Goal: Navigation & Orientation: Find specific page/section

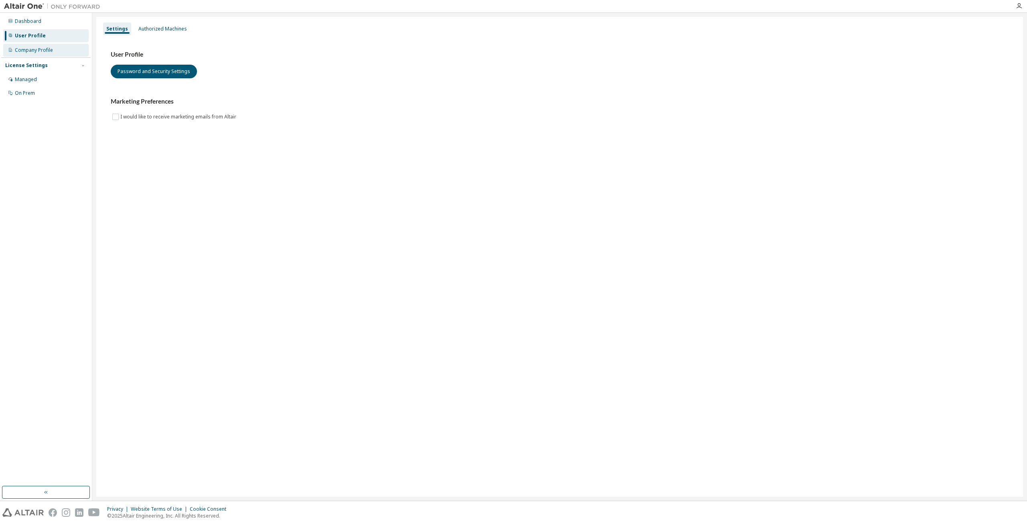
click at [51, 51] on div "Company Profile" at bounding box center [34, 50] width 38 height 6
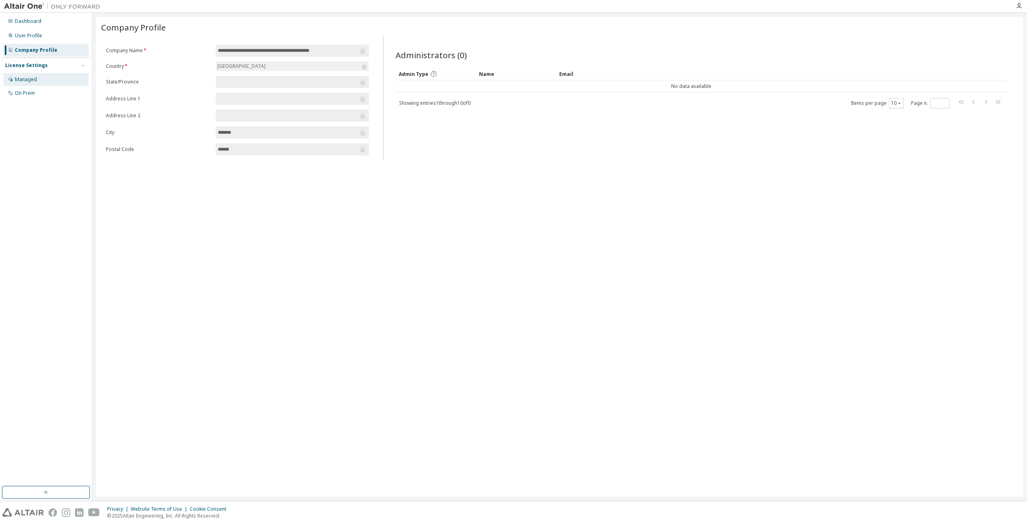
click at [38, 77] on div "Managed" at bounding box center [45, 79] width 85 height 13
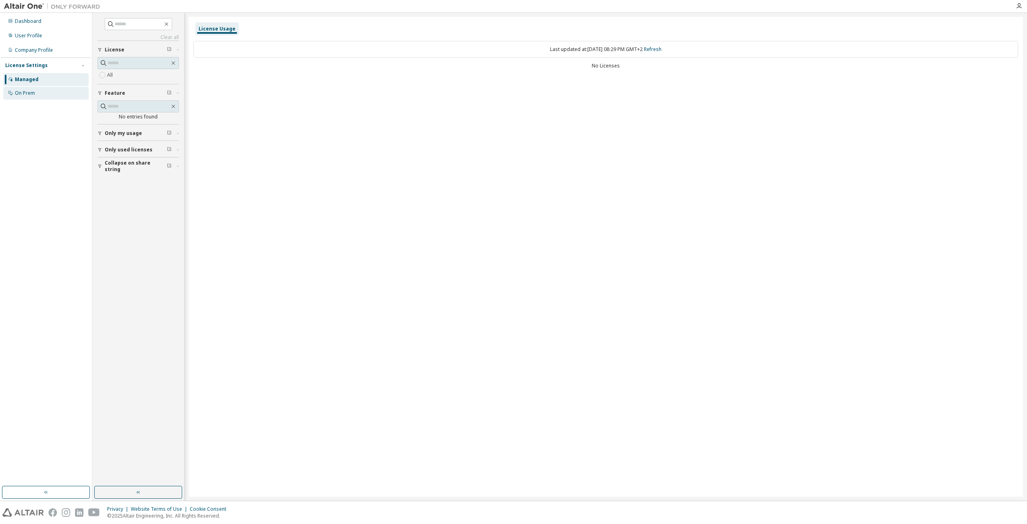
click at [46, 95] on div "On Prem" at bounding box center [45, 93] width 85 height 13
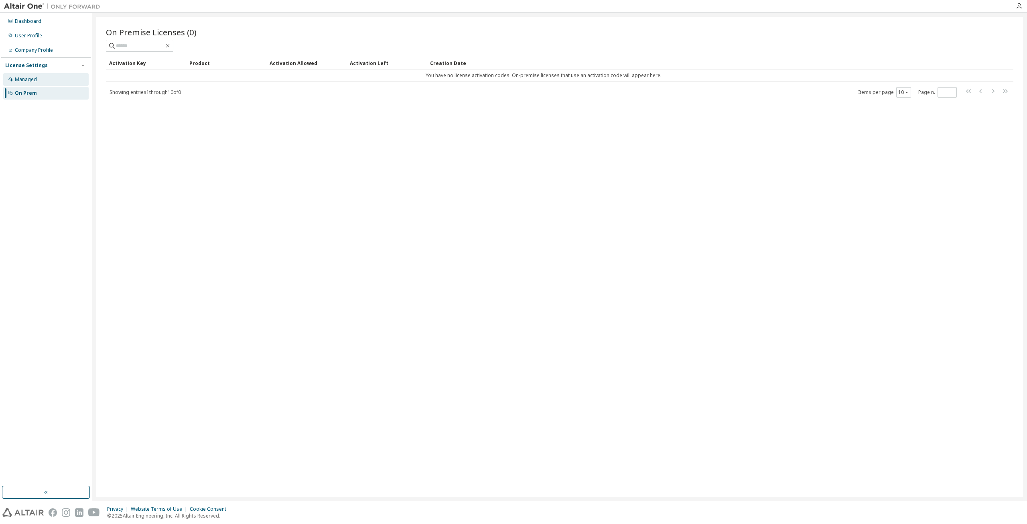
click at [46, 81] on div "Managed" at bounding box center [45, 79] width 85 height 13
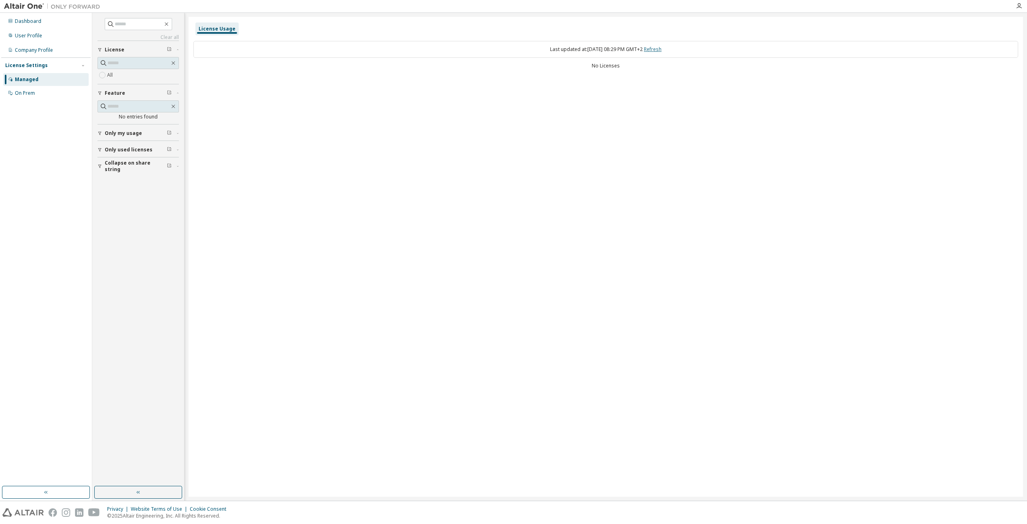
click at [662, 47] on link "Refresh" at bounding box center [653, 49] width 18 height 7
click at [100, 164] on icon "button" at bounding box center [99, 166] width 5 height 5
click at [102, 150] on icon "button" at bounding box center [99, 149] width 5 height 5
click at [100, 133] on icon "button" at bounding box center [99, 133] width 5 height 5
click at [39, 23] on div "Dashboard" at bounding box center [28, 21] width 26 height 6
